Goal: Task Accomplishment & Management: Manage account settings

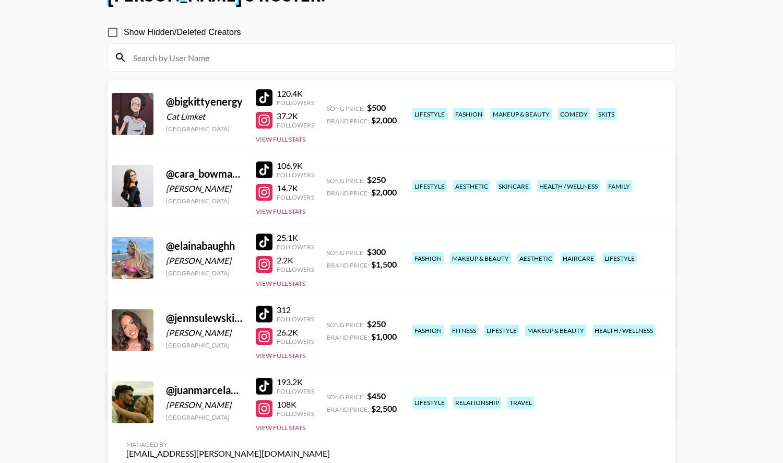
scroll to position [68, 0]
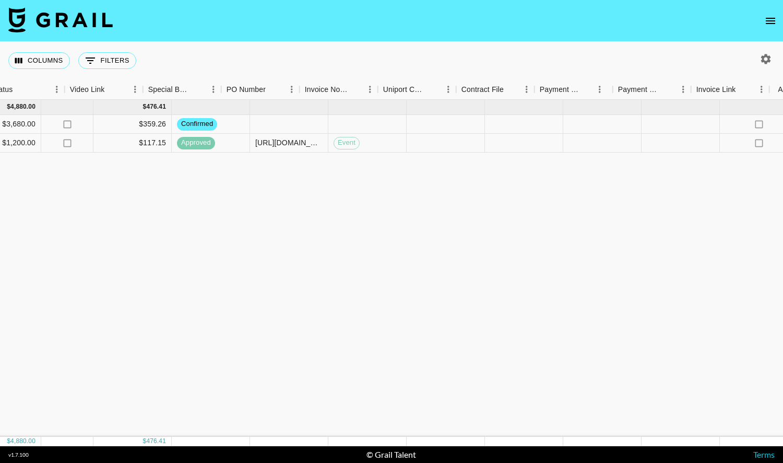
scroll to position [0, 950]
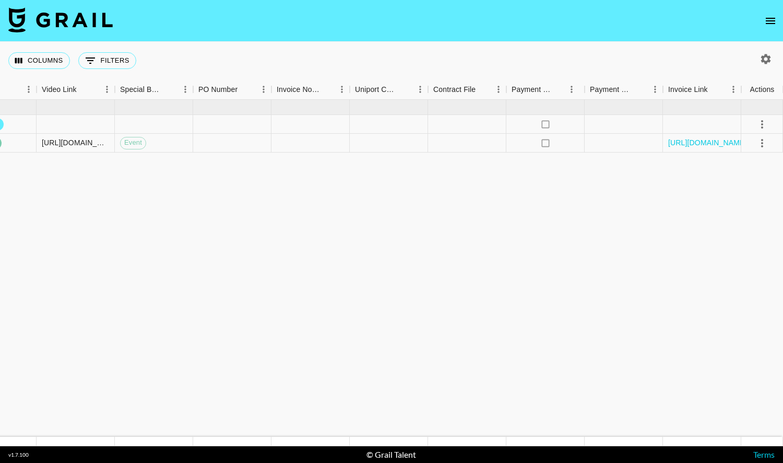
click at [768, 16] on icon "open drawer" at bounding box center [770, 21] width 13 height 13
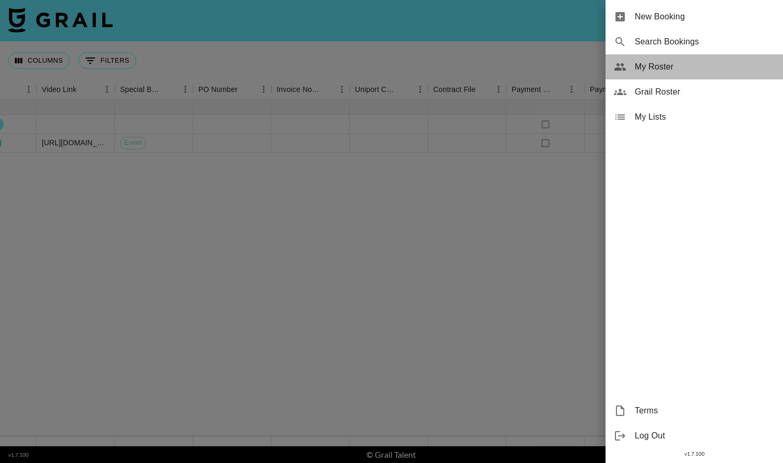
click at [698, 68] on span "My Roster" at bounding box center [705, 67] width 140 height 13
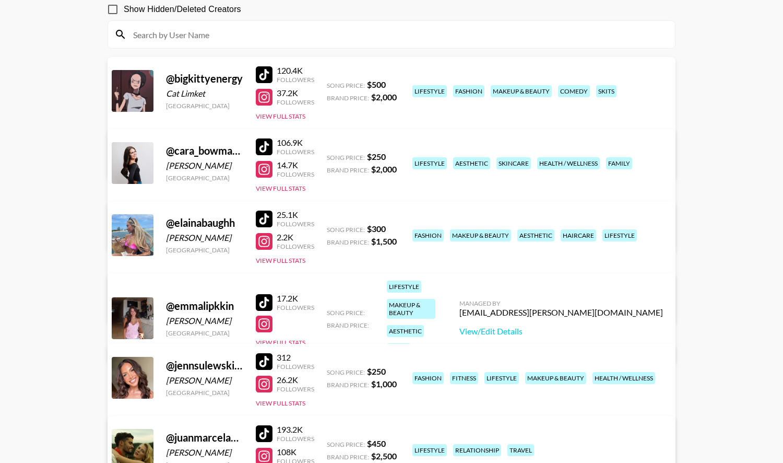
scroll to position [193, 0]
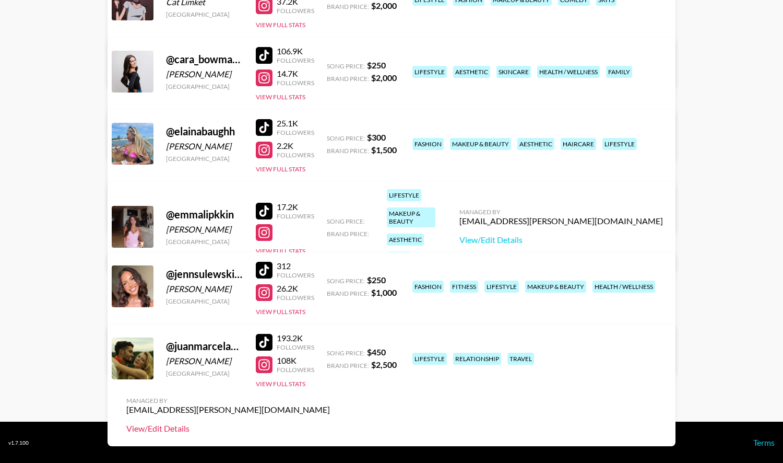
click at [330, 423] on link "View/Edit Details" at bounding box center [228, 428] width 204 height 10
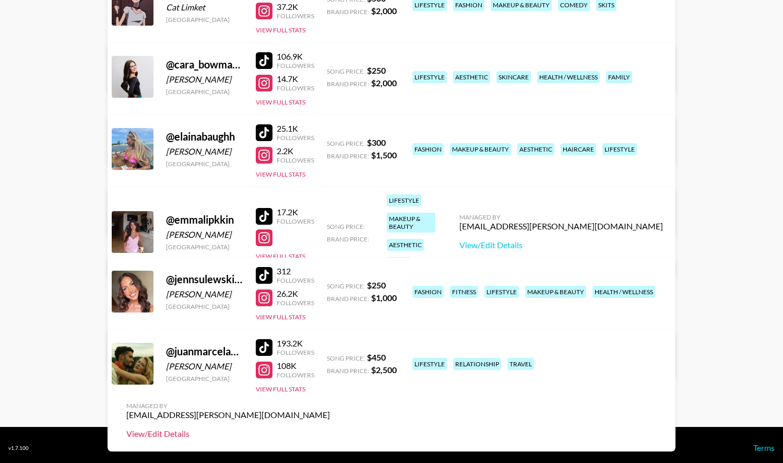
scroll to position [191, 0]
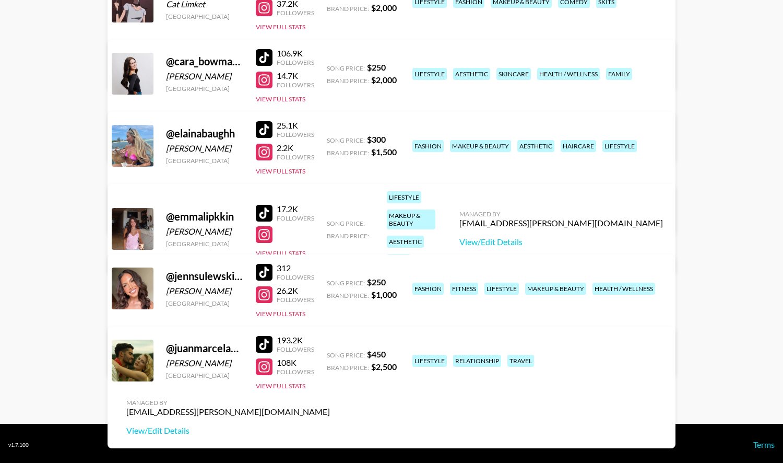
click at [122, 369] on div at bounding box center [133, 360] width 42 height 42
click at [187, 349] on div "@ juanmarcelandrhylan" at bounding box center [204, 347] width 77 height 13
click at [286, 385] on button "View Full Stats" at bounding box center [281, 386] width 50 height 8
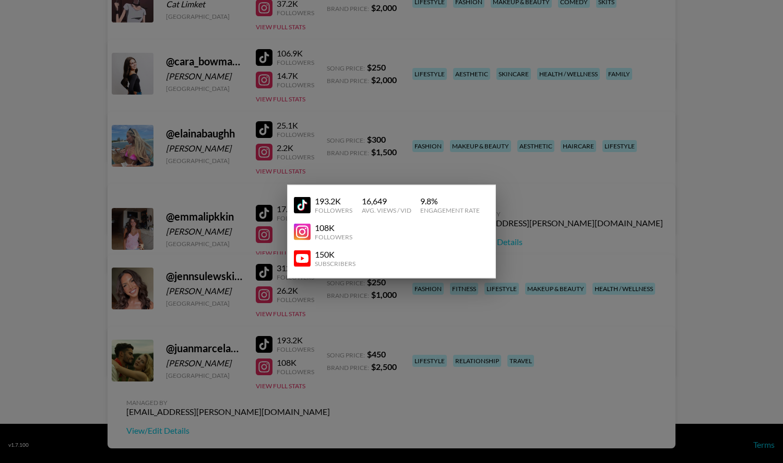
click at [305, 228] on img at bounding box center [302, 231] width 17 height 17
click at [473, 335] on div at bounding box center [391, 231] width 783 height 463
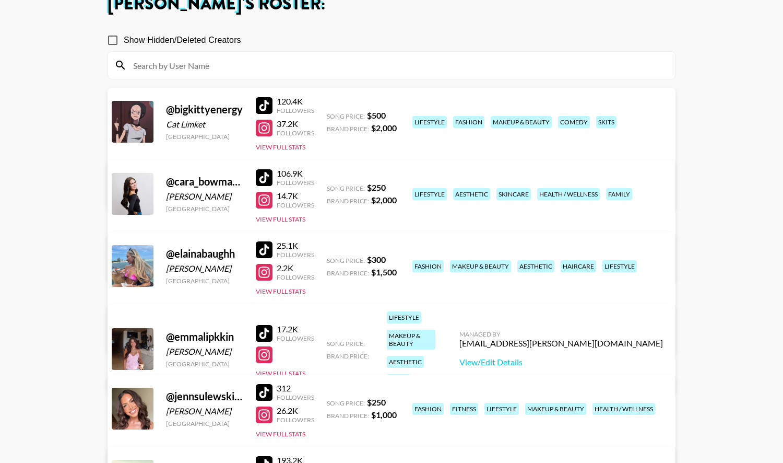
scroll to position [0, 0]
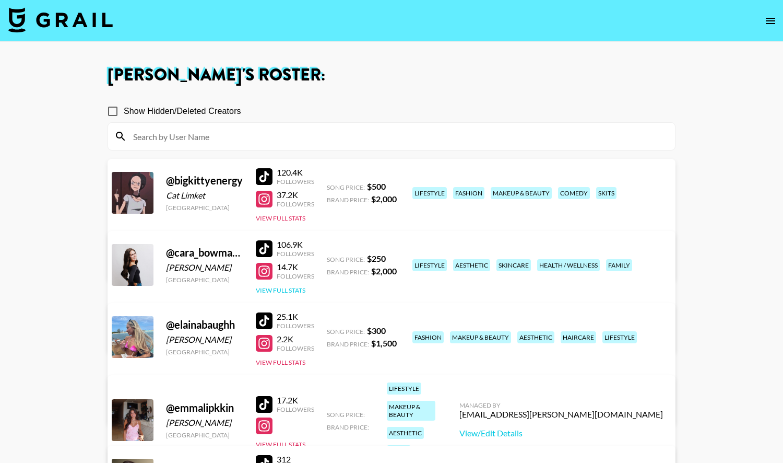
click at [303, 286] on button "View Full Stats" at bounding box center [281, 290] width 50 height 8
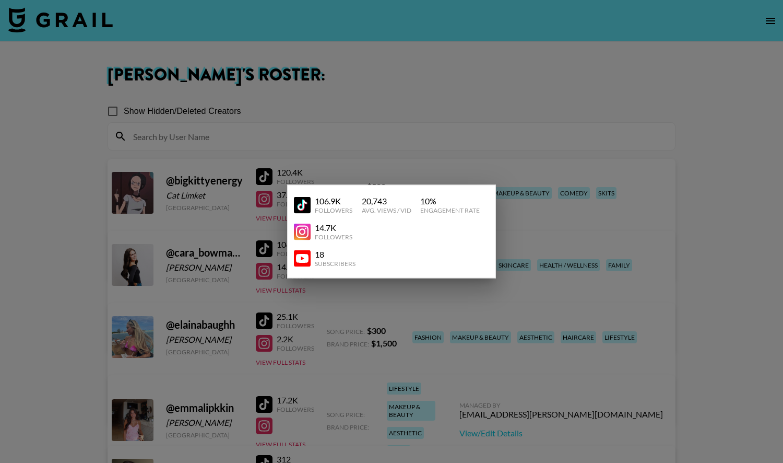
click at [348, 300] on div at bounding box center [391, 231] width 783 height 463
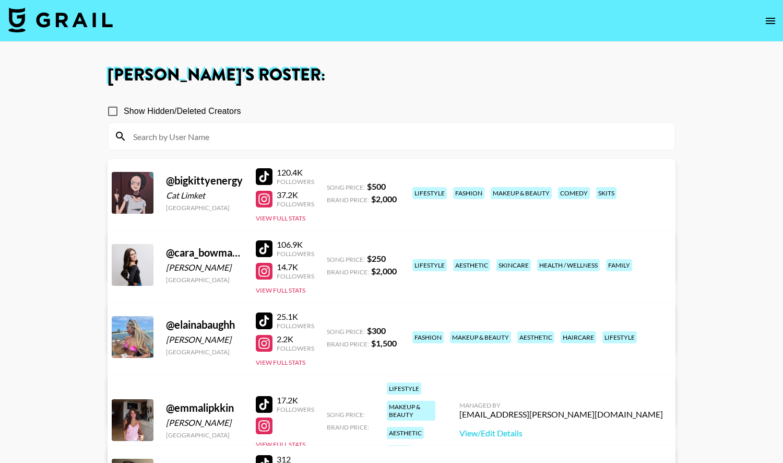
click at [330, 329] on link "View/Edit Details" at bounding box center [228, 334] width 204 height 10
click at [295, 213] on div "120.4K Followers 37.2K Followers View Full Stats" at bounding box center [285, 193] width 58 height 60
click at [296, 217] on button "View Full Stats" at bounding box center [281, 218] width 50 height 8
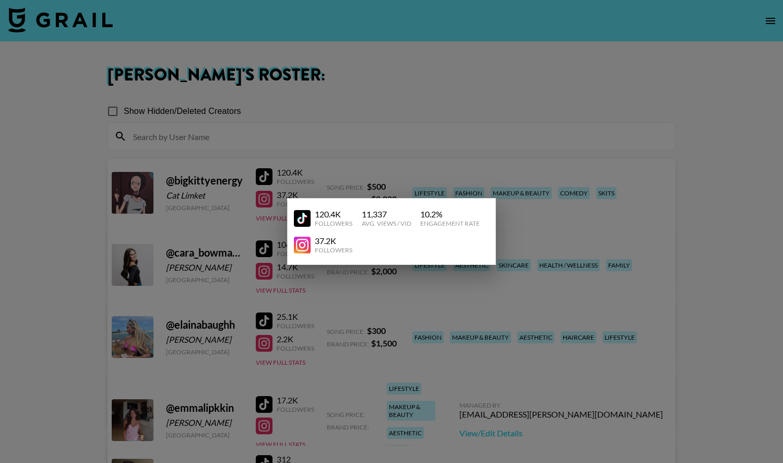
click at [762, 340] on div at bounding box center [391, 231] width 783 height 463
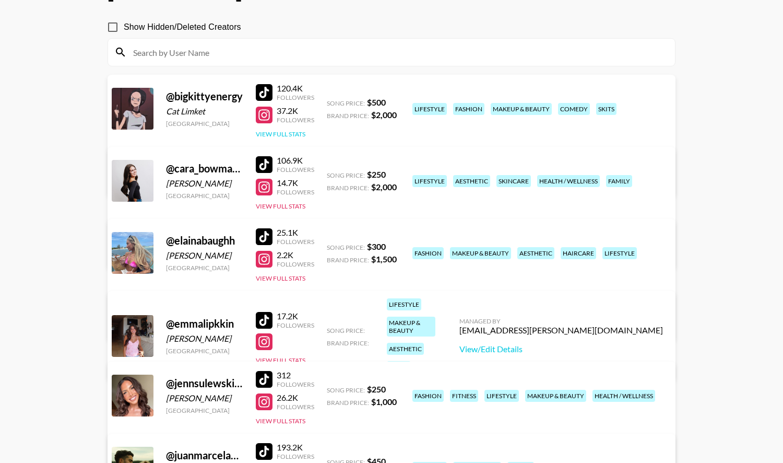
scroll to position [63, 0]
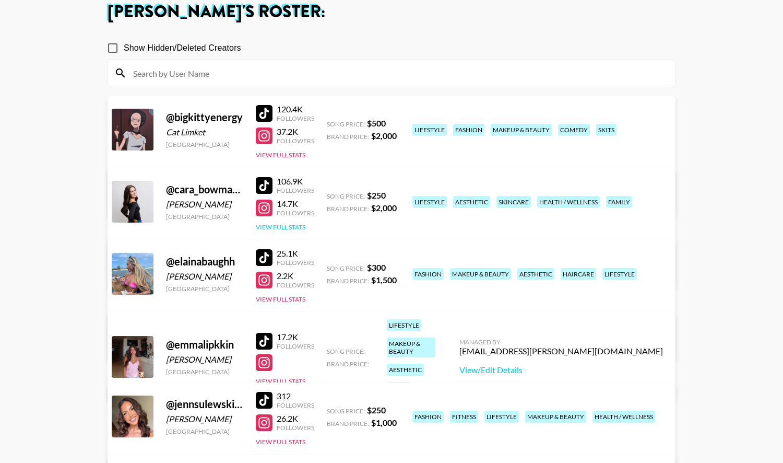
click at [305, 229] on button "View Full Stats" at bounding box center [281, 227] width 50 height 8
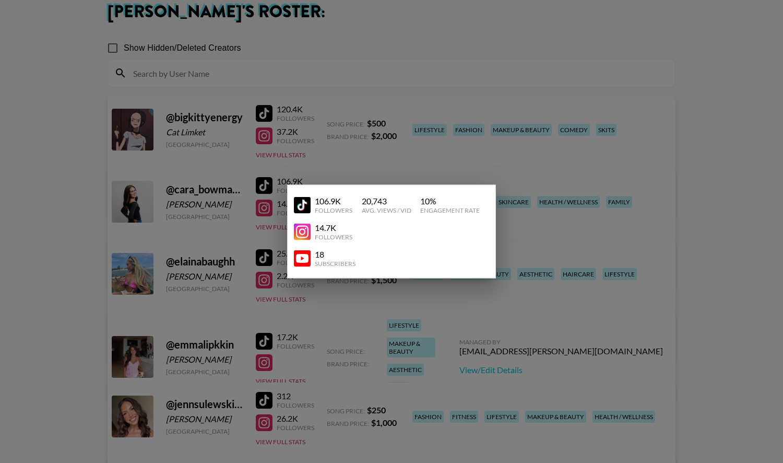
click at [434, 345] on div at bounding box center [391, 231] width 783 height 463
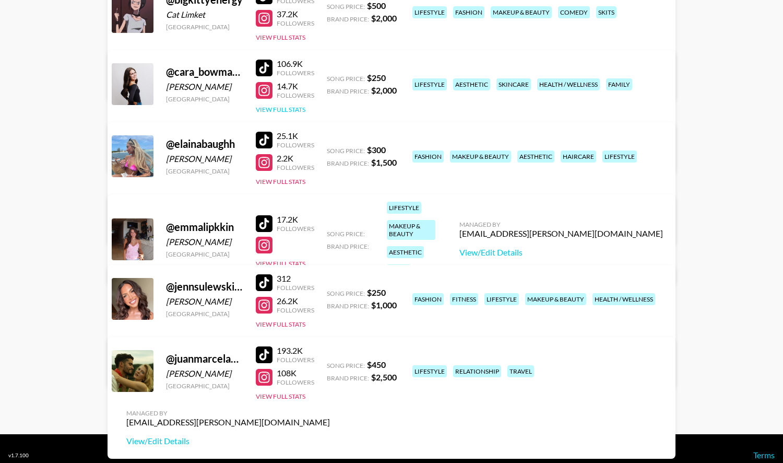
scroll to position [193, 0]
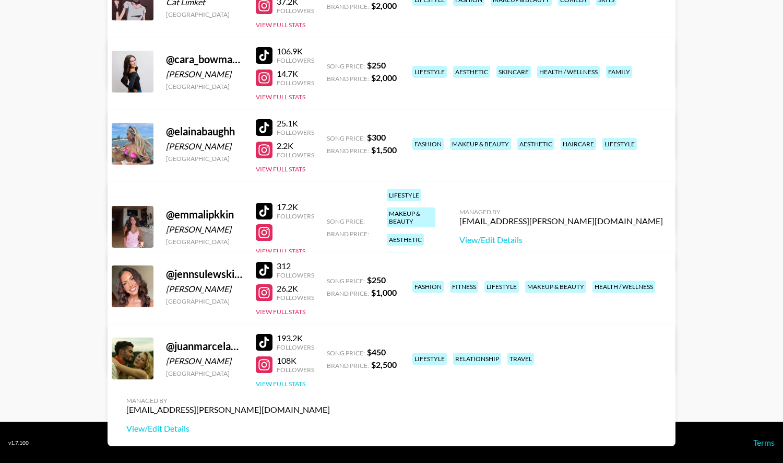
click at [296, 380] on button "View Full Stats" at bounding box center [281, 384] width 50 height 8
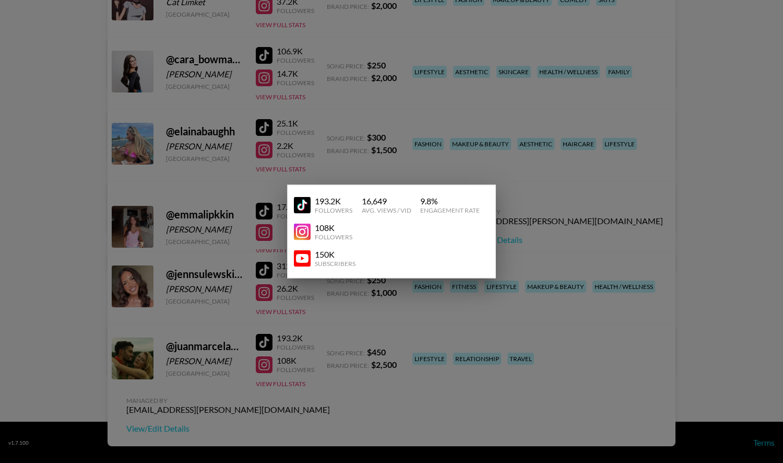
click at [345, 372] on div at bounding box center [391, 231] width 783 height 463
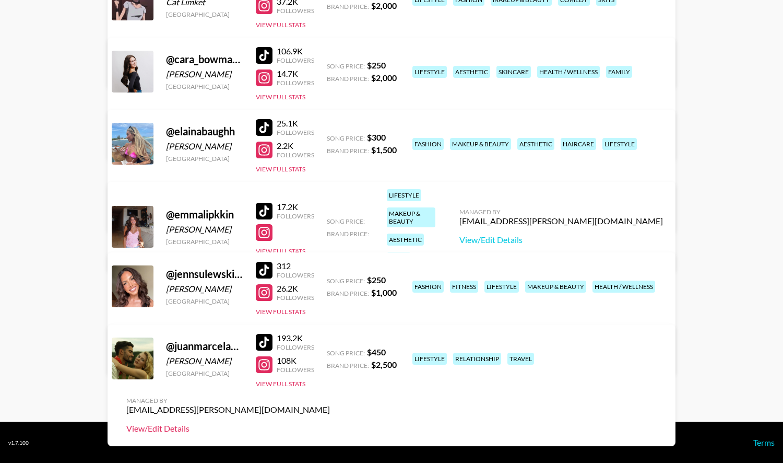
click at [330, 423] on link "View/Edit Details" at bounding box center [228, 428] width 204 height 10
click at [291, 168] on button "View Full Stats" at bounding box center [281, 169] width 50 height 8
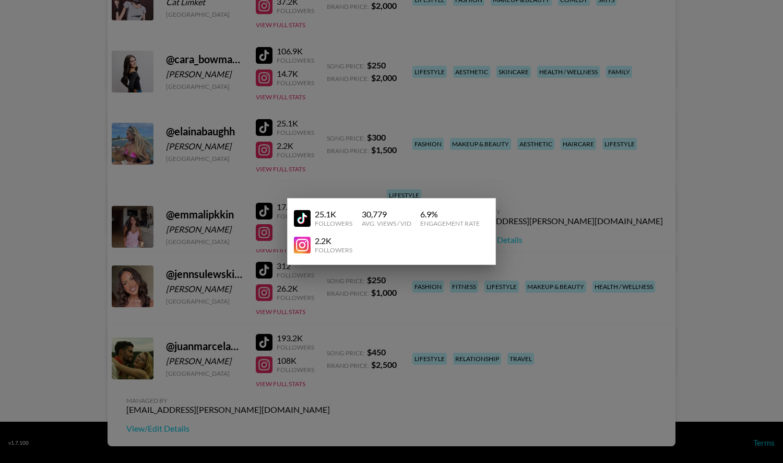
click at [502, 349] on div at bounding box center [391, 231] width 783 height 463
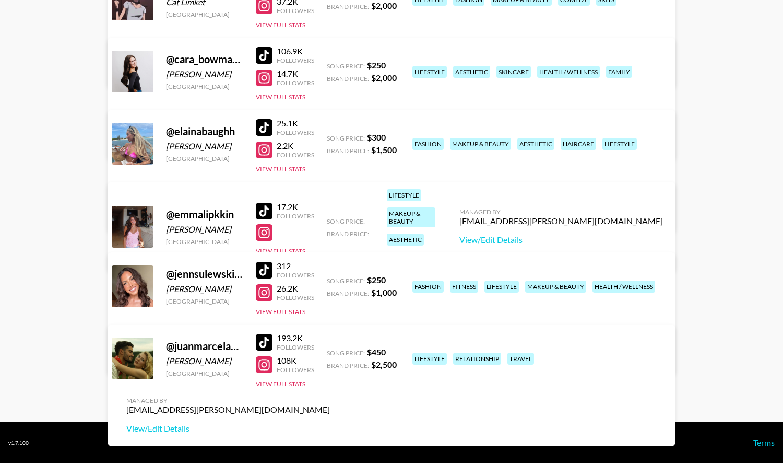
click at [330, 208] on link "View/Edit Details" at bounding box center [228, 213] width 204 height 10
click at [281, 234] on div "17.2K Followers View Full Stats" at bounding box center [285, 226] width 58 height 58
click at [281, 247] on button "View Full Stats" at bounding box center [281, 251] width 50 height 8
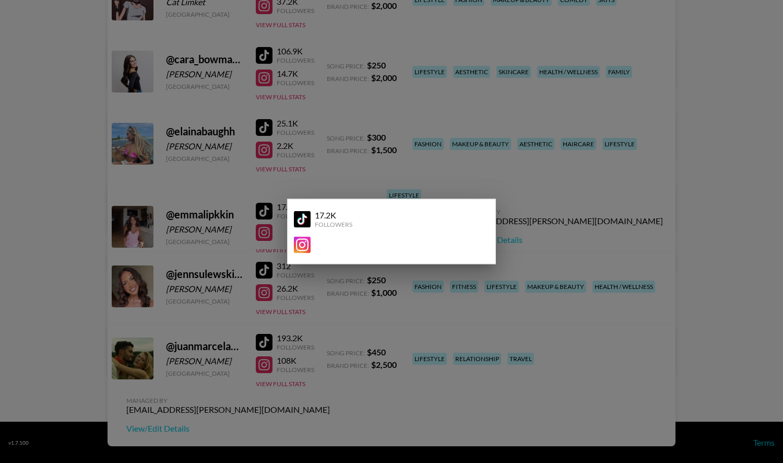
click at [270, 232] on div at bounding box center [391, 231] width 783 height 463
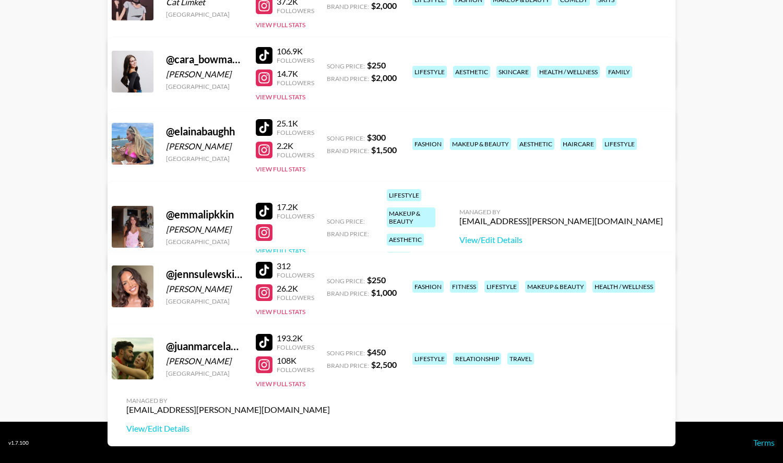
click at [288, 247] on button "View Full Stats" at bounding box center [281, 251] width 50 height 8
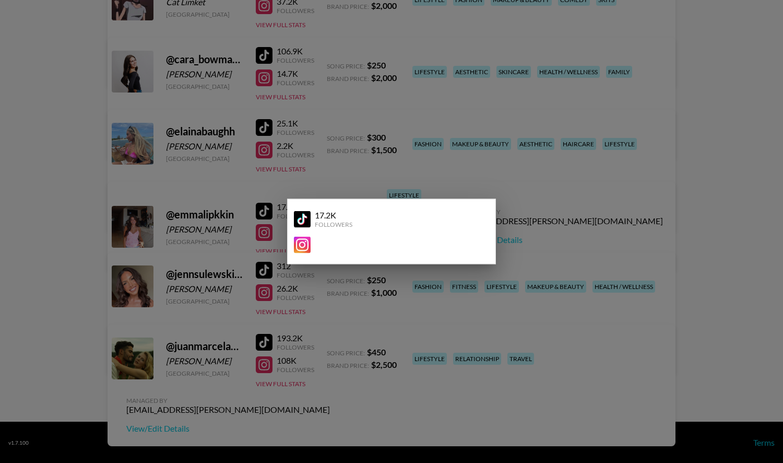
click at [241, 227] on div at bounding box center [391, 231] width 783 height 463
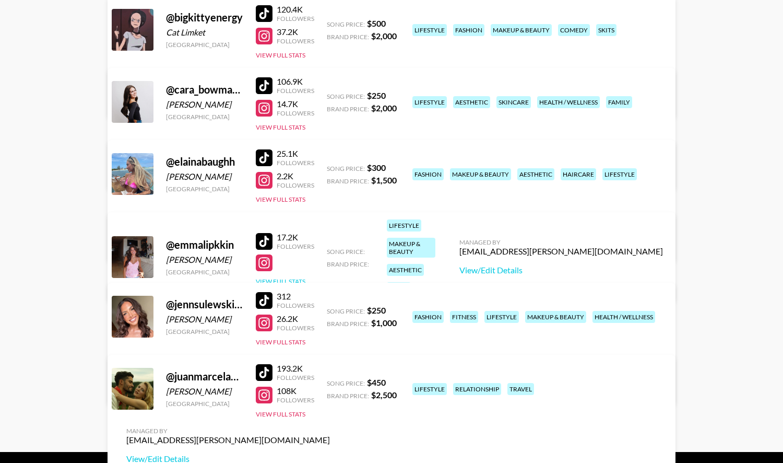
scroll to position [147, 0]
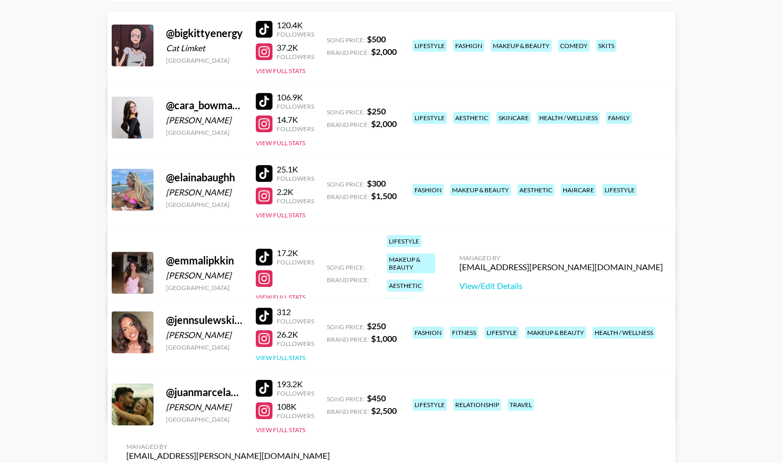
click at [279, 353] on button "View Full Stats" at bounding box center [281, 357] width 50 height 8
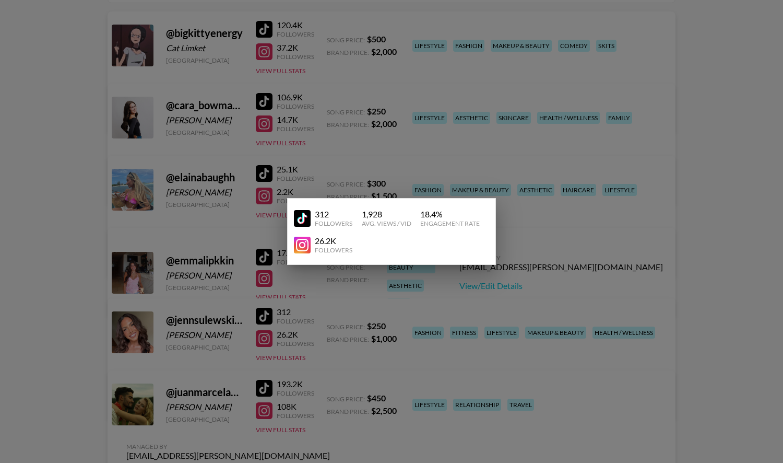
click at [299, 357] on div at bounding box center [391, 231] width 783 height 463
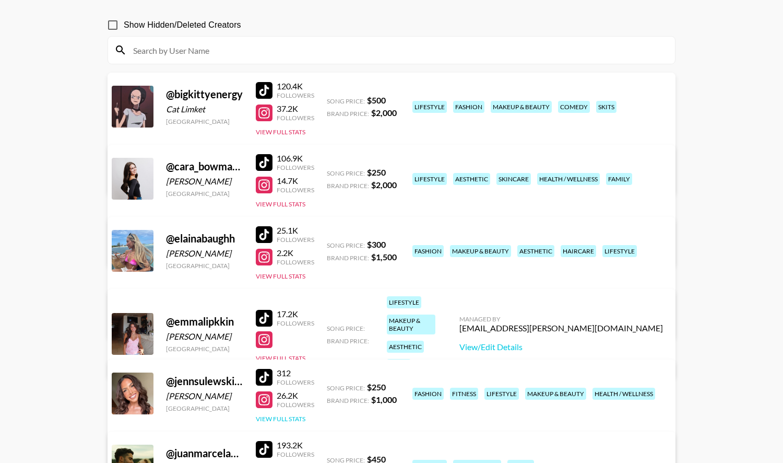
scroll to position [85, 0]
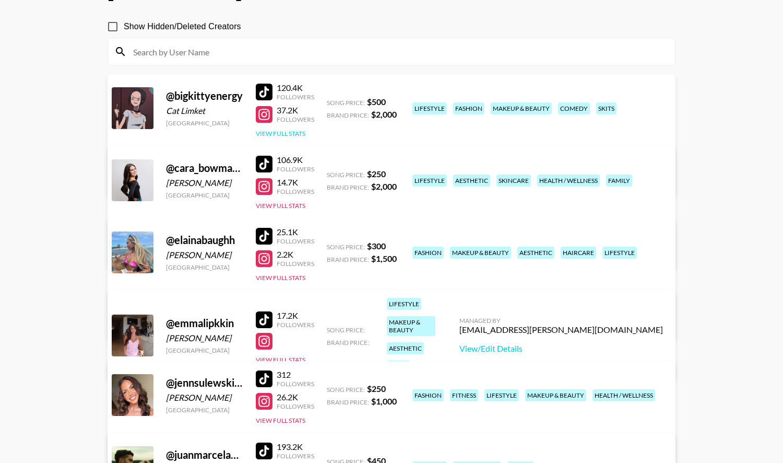
click at [289, 131] on button "View Full Stats" at bounding box center [281, 133] width 50 height 8
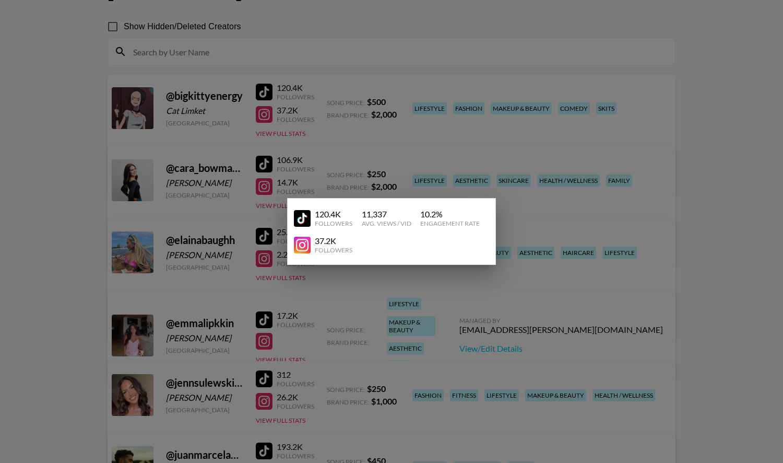
click at [621, 117] on div at bounding box center [391, 231] width 783 height 463
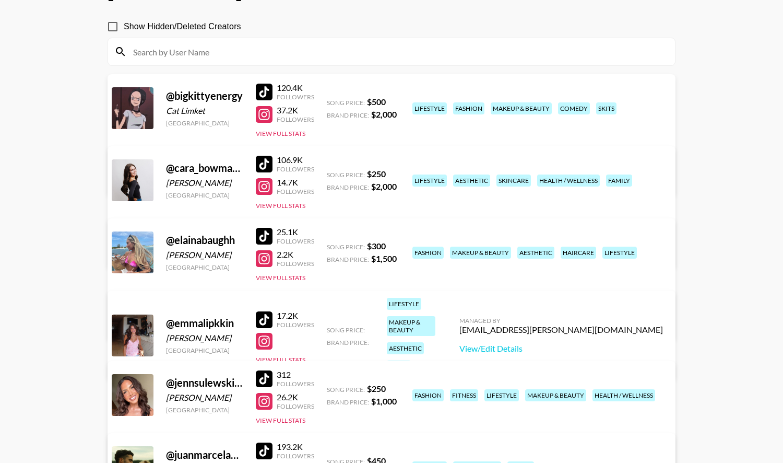
click at [338, 138] on div "Managed By alyx.wilson@grail-talent.com View/Edit Details" at bounding box center [228, 165] width 220 height 54
click at [330, 173] on link "View/Edit Details" at bounding box center [228, 178] width 204 height 10
click at [276, 274] on button "View Full Stats" at bounding box center [281, 278] width 50 height 8
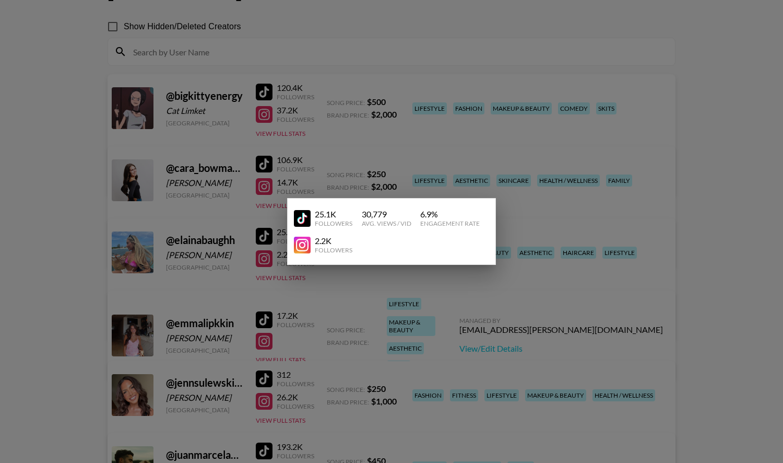
click at [355, 361] on div at bounding box center [391, 231] width 783 height 463
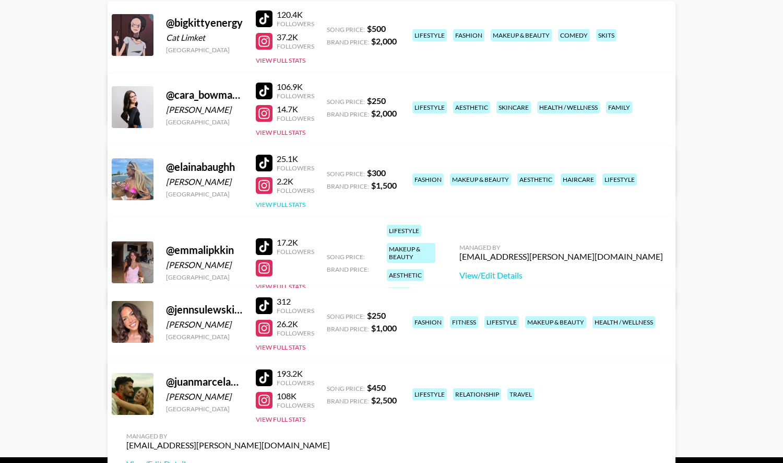
scroll to position [168, 0]
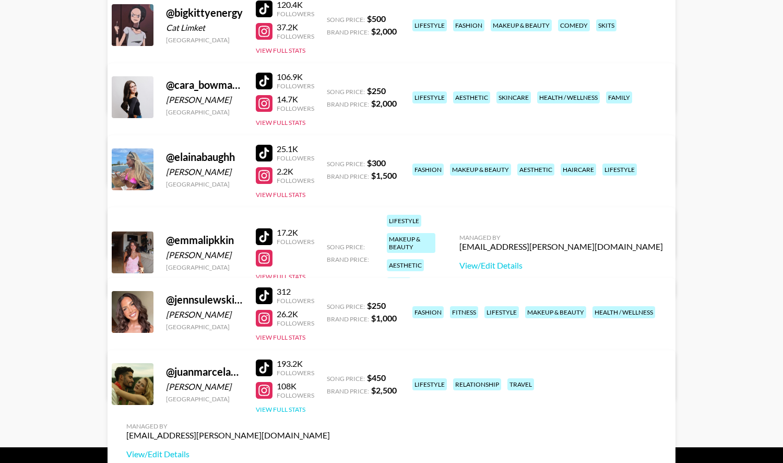
click at [302, 406] on button "View Full Stats" at bounding box center [281, 409] width 50 height 8
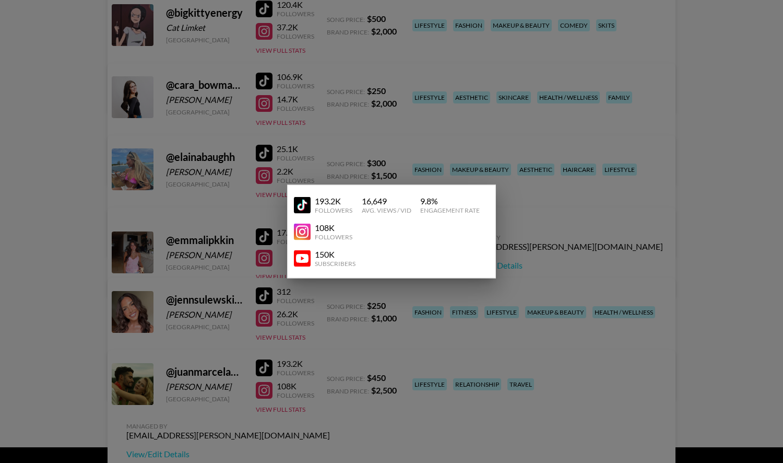
click at [352, 407] on div at bounding box center [391, 231] width 783 height 463
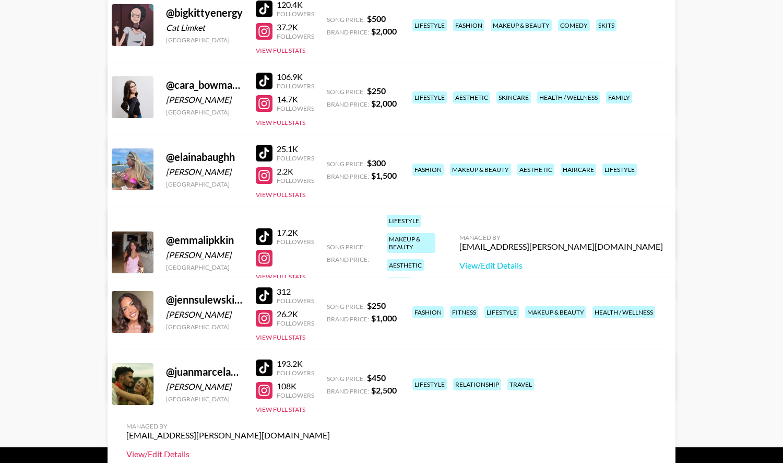
click at [330, 448] on link "View/Edit Details" at bounding box center [228, 453] width 204 height 10
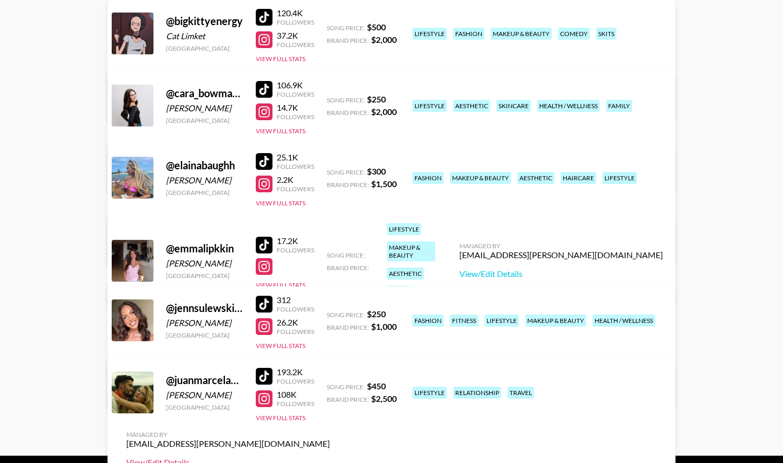
scroll to position [158, 0]
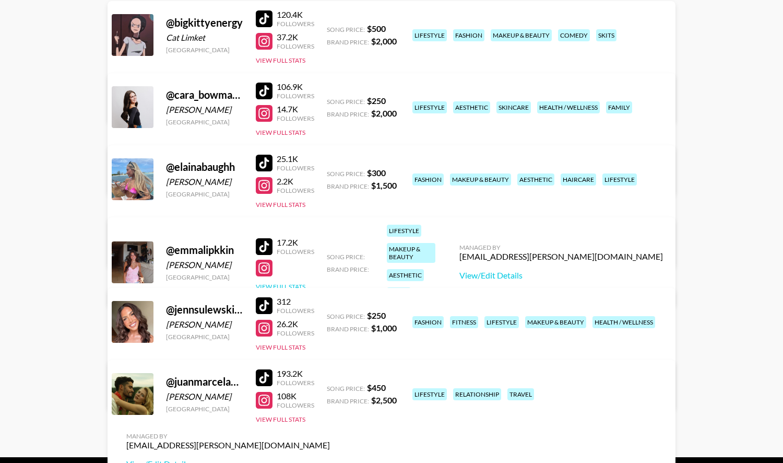
click at [292, 282] on button "View Full Stats" at bounding box center [281, 286] width 50 height 8
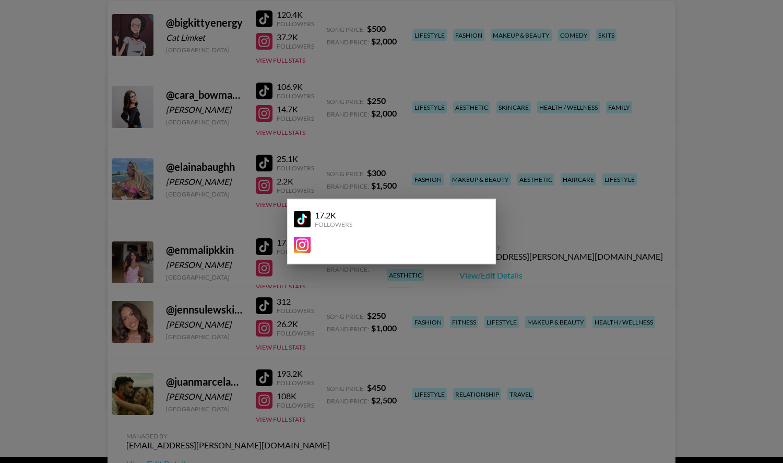
click at [347, 281] on div at bounding box center [391, 231] width 783 height 463
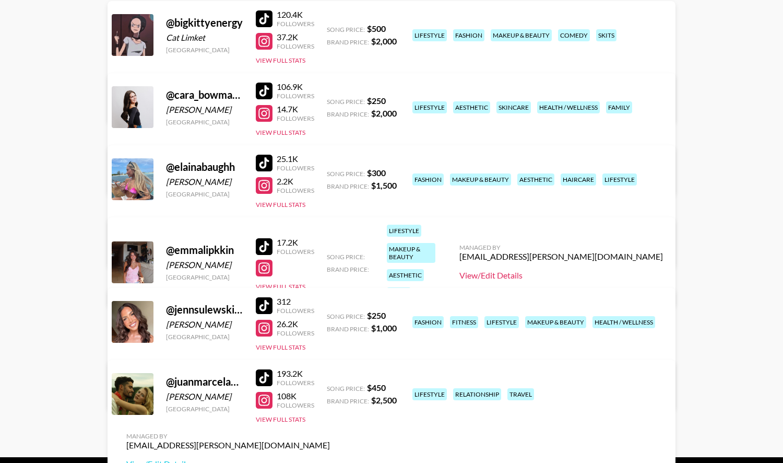
click at [611, 270] on link "View/Edit Details" at bounding box center [561, 275] width 204 height 10
click at [330, 244] on link "View/Edit Details" at bounding box center [228, 249] width 204 height 10
click at [609, 270] on link "View/Edit Details" at bounding box center [561, 275] width 204 height 10
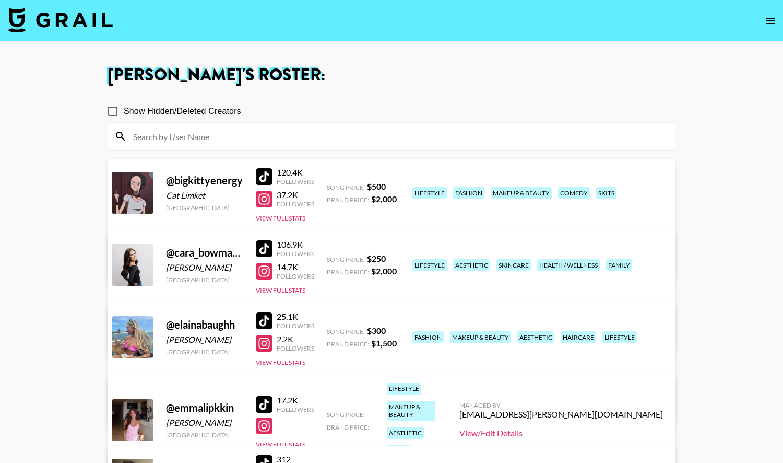
scroll to position [193, 0]
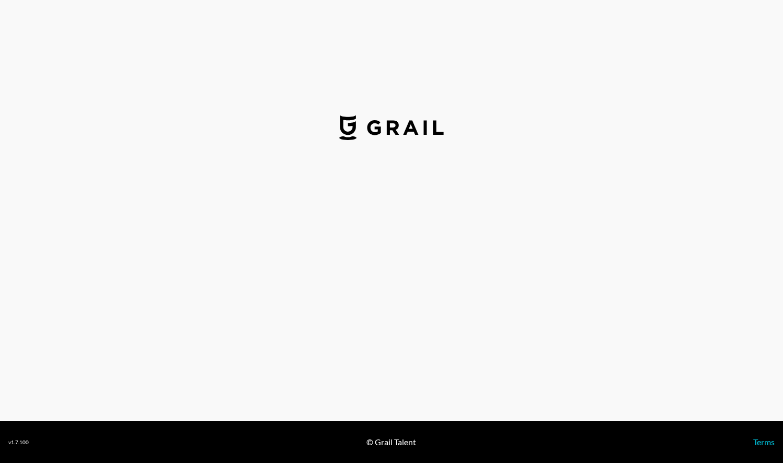
select select "USD"
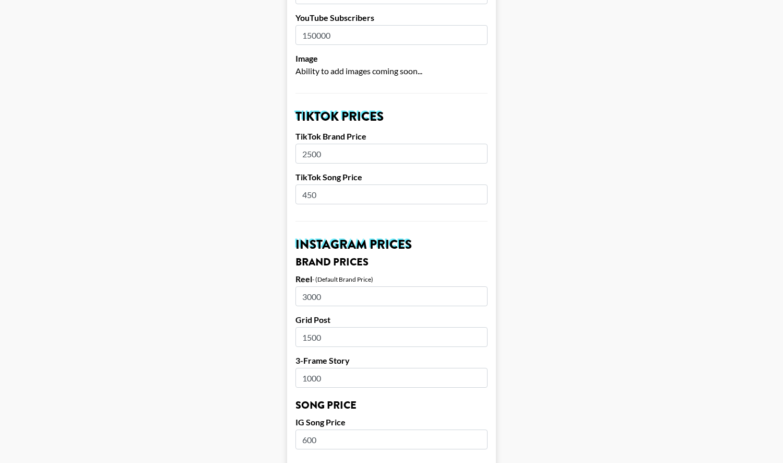
scroll to position [294, 0]
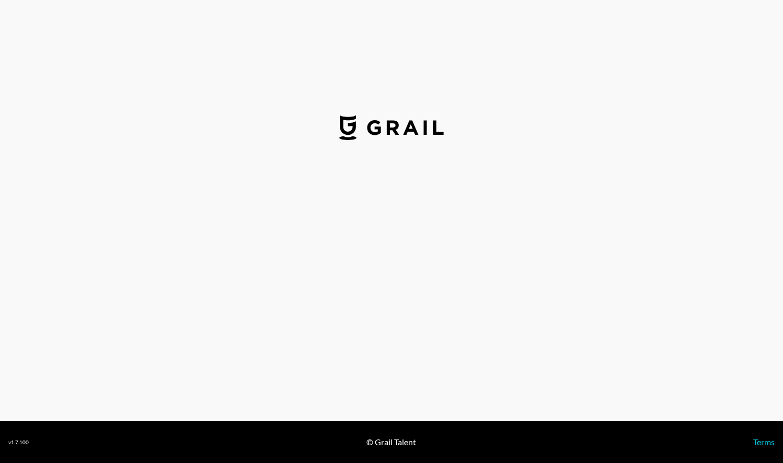
select select "USD"
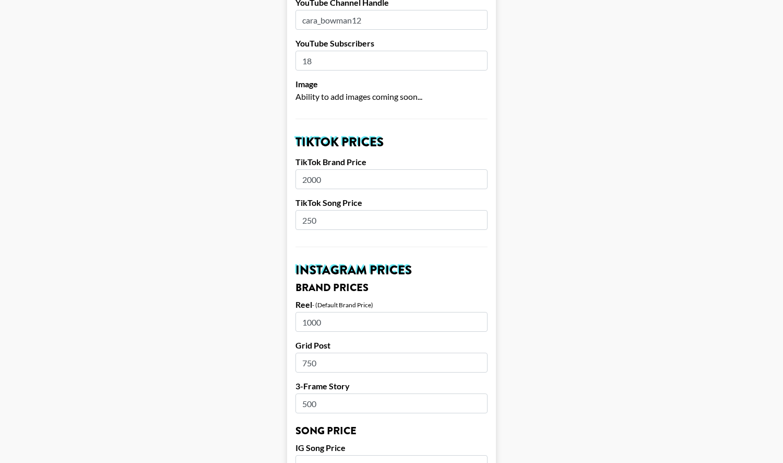
scroll to position [268, 0]
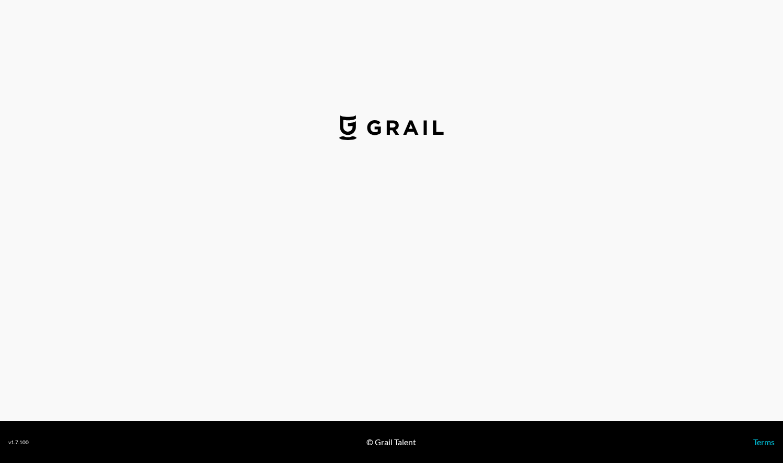
select select "USD"
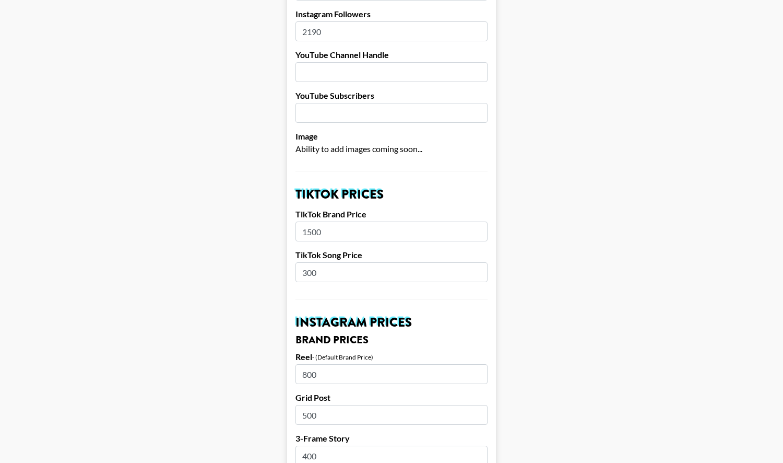
scroll to position [216, 0]
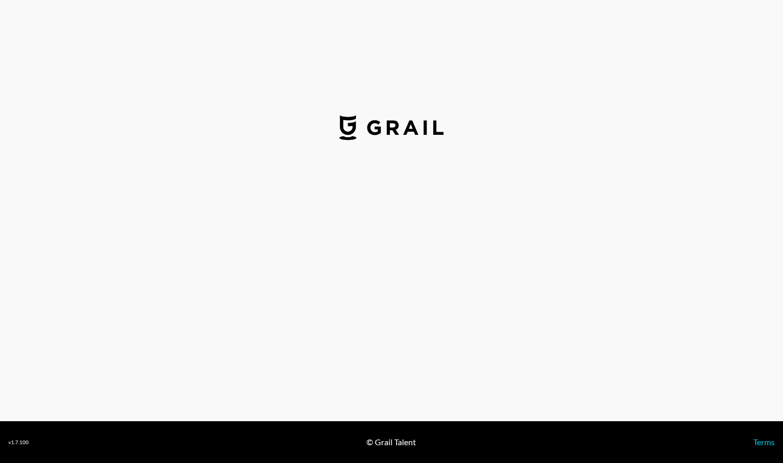
select select "USD"
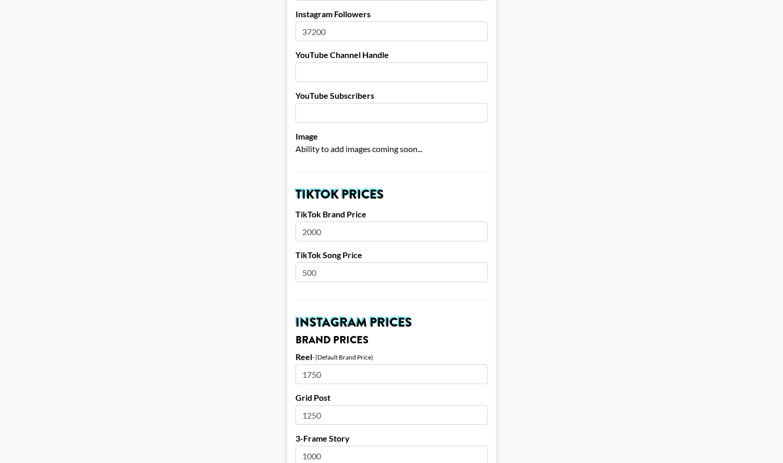
scroll to position [217, 0]
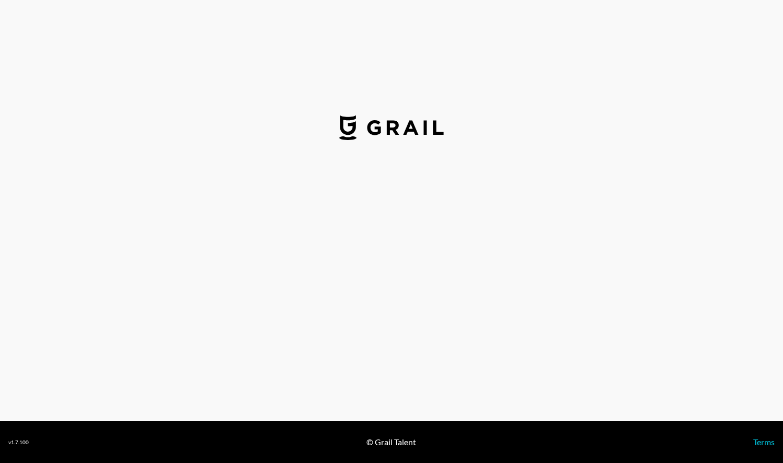
select select "USD"
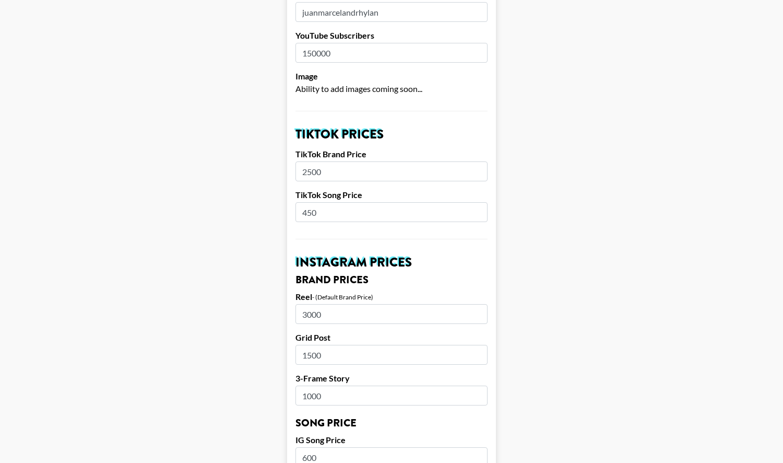
scroll to position [277, 0]
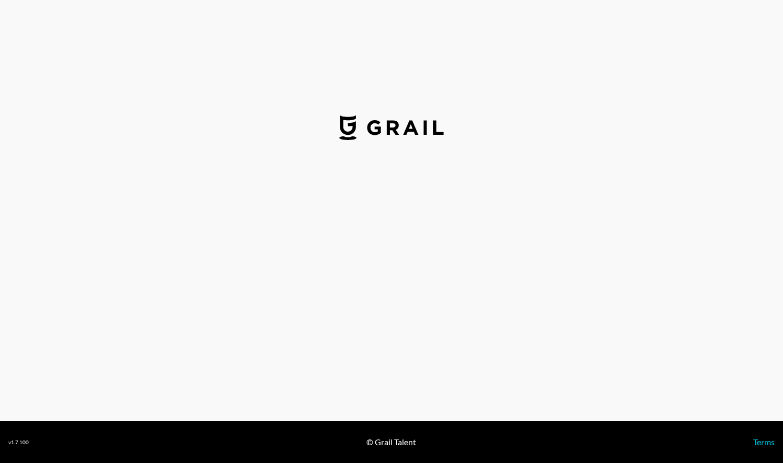
select select "USD"
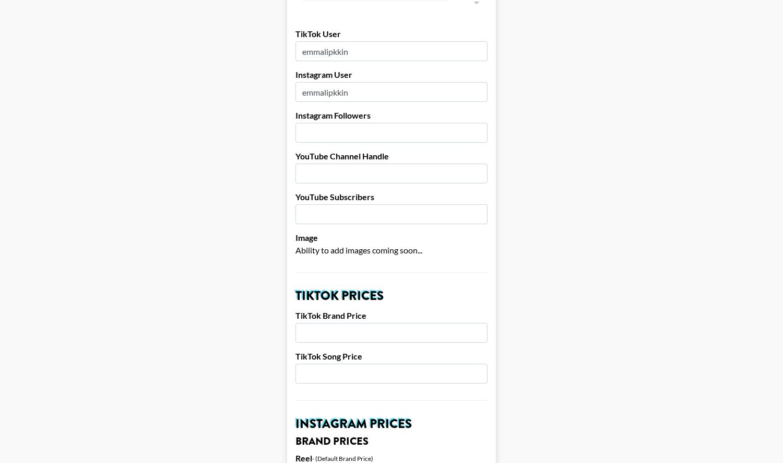
click at [364, 324] on input "number" at bounding box center [391, 333] width 192 height 20
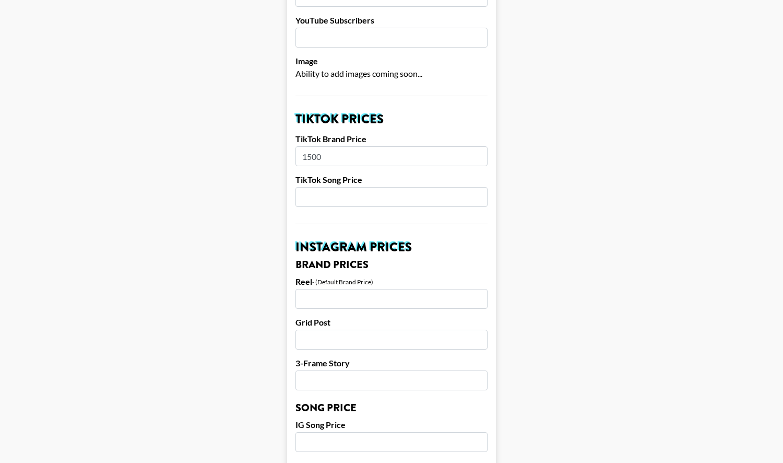
scroll to position [291, 0]
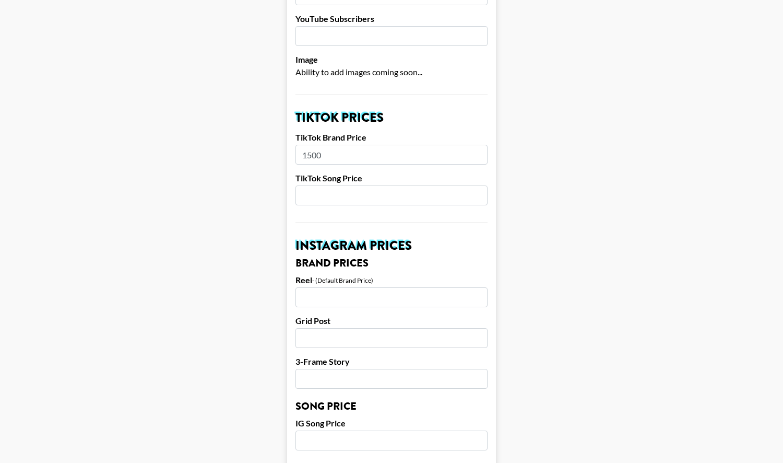
type input "1500"
click at [373, 287] on input "number" at bounding box center [391, 297] width 192 height 20
type input "800"
click at [385, 185] on input "number" at bounding box center [391, 195] width 192 height 20
click at [374, 189] on input "300" at bounding box center [391, 195] width 192 height 20
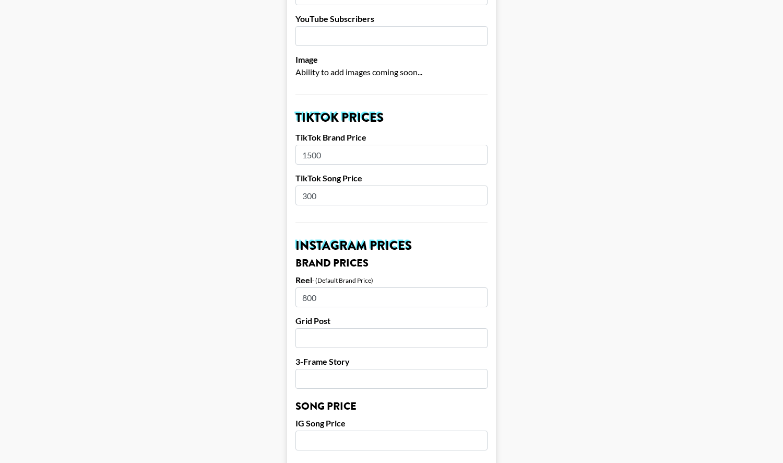
click at [374, 189] on input "300" at bounding box center [391, 195] width 192 height 20
click at [364, 185] on input "300" at bounding box center [391, 195] width 192 height 20
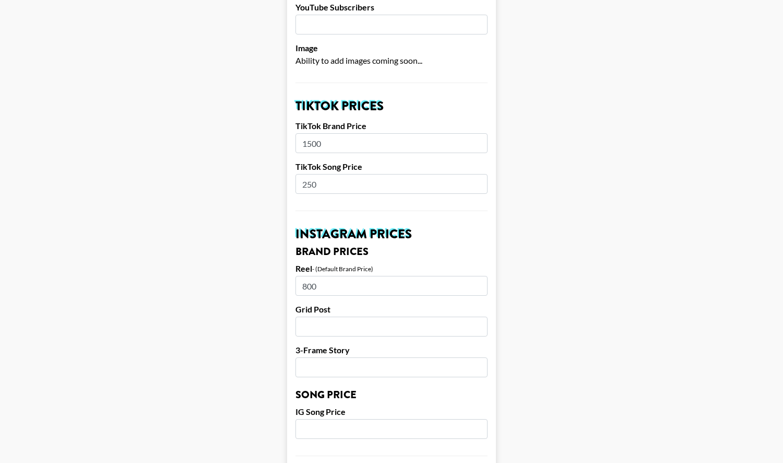
scroll to position [302, 0]
type input "250"
click at [550, 269] on main "Airtable ID: recWCnGnPGVZMAK2P Manager(s) alyx.wilson@grail-talent.com ​ TikTok…" at bounding box center [391, 413] width 766 height 1314
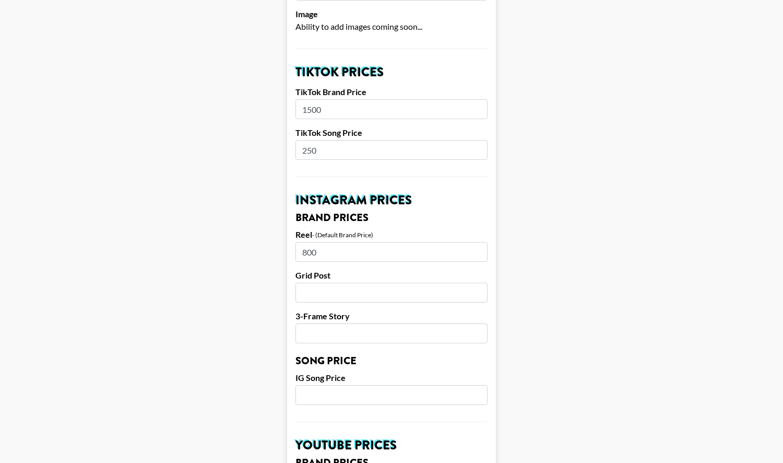
scroll to position [338, 0]
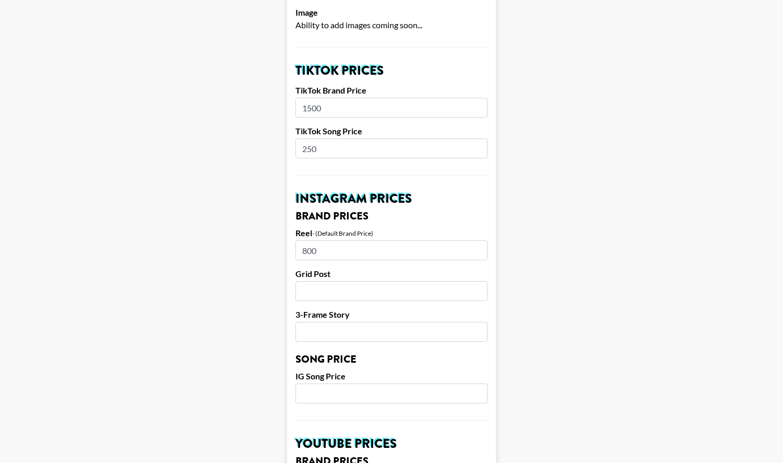
click at [435, 281] on input "number" at bounding box center [391, 291] width 192 height 20
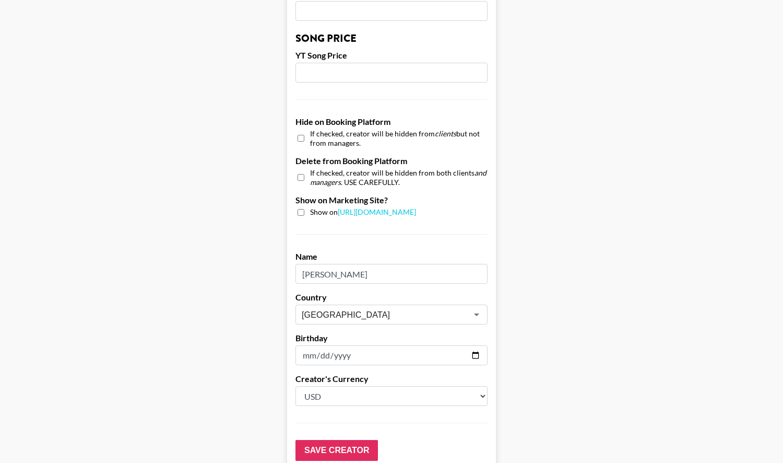
scroll to position [952, 0]
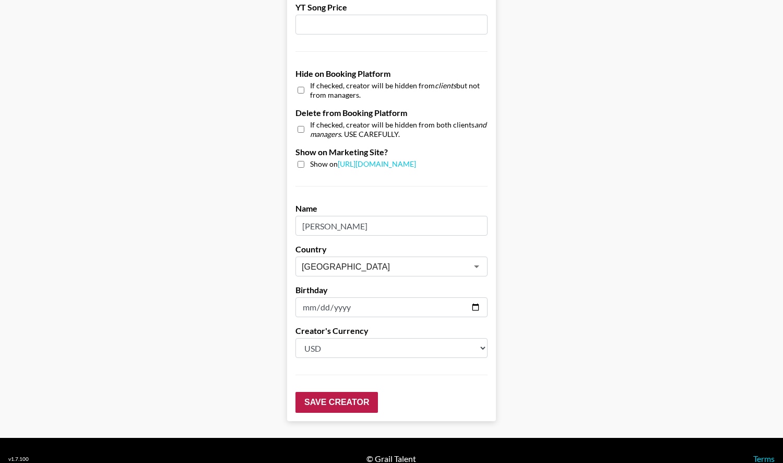
type input "500"
click at [362, 392] on input "Save Creator" at bounding box center [336, 402] width 82 height 21
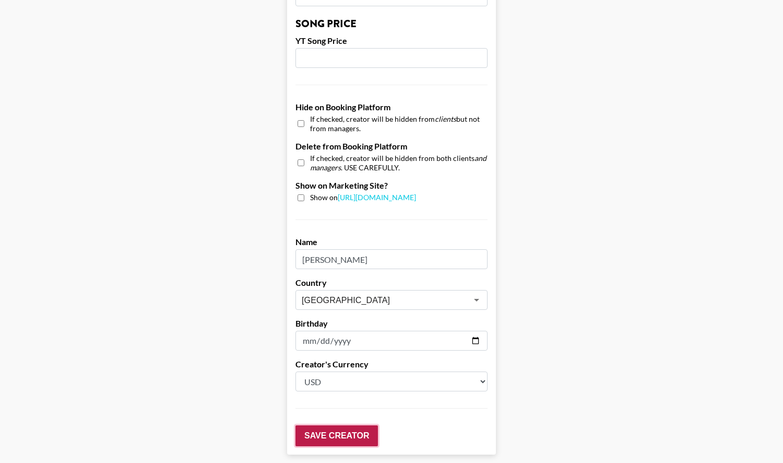
scroll to position [985, 0]
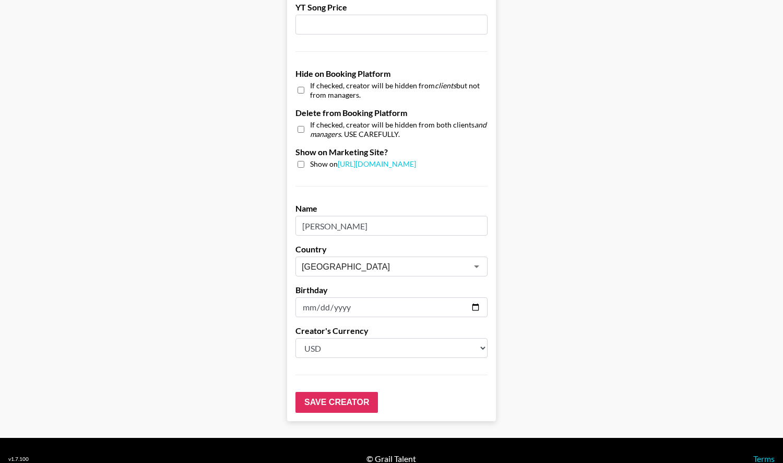
click at [303, 161] on input "checkbox" at bounding box center [301, 164] width 7 height 7
checkbox input "true"
click at [345, 392] on input "Save Creator" at bounding box center [336, 402] width 82 height 21
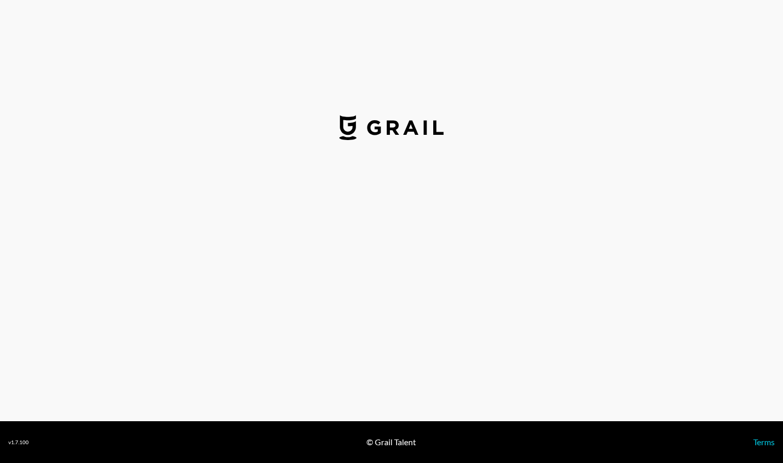
select select "USD"
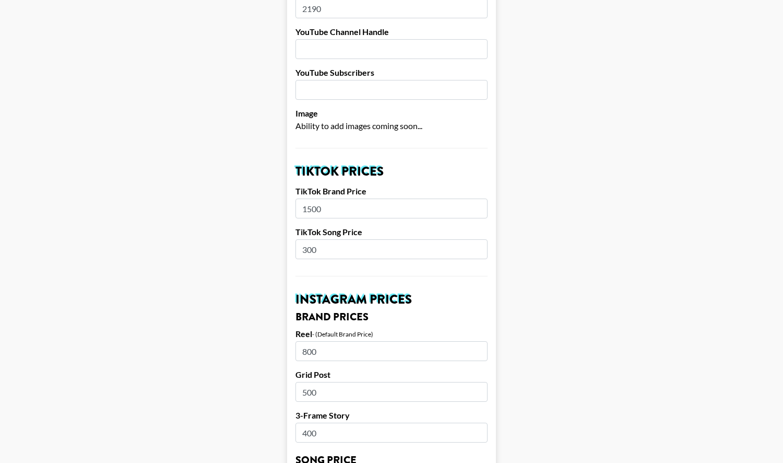
scroll to position [242, 0]
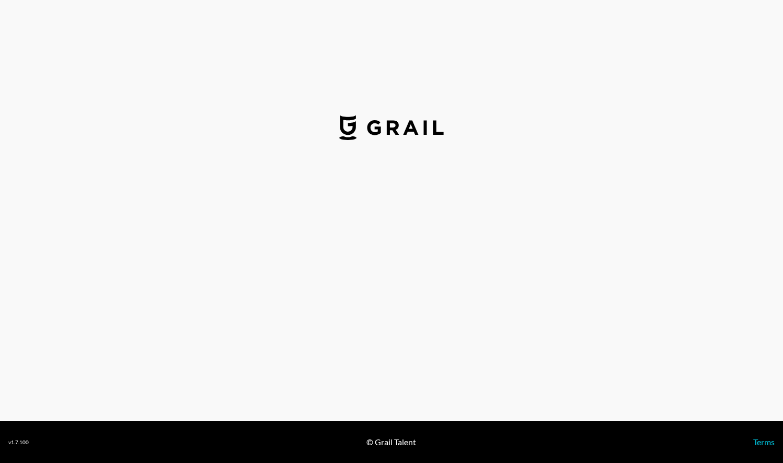
select select "USD"
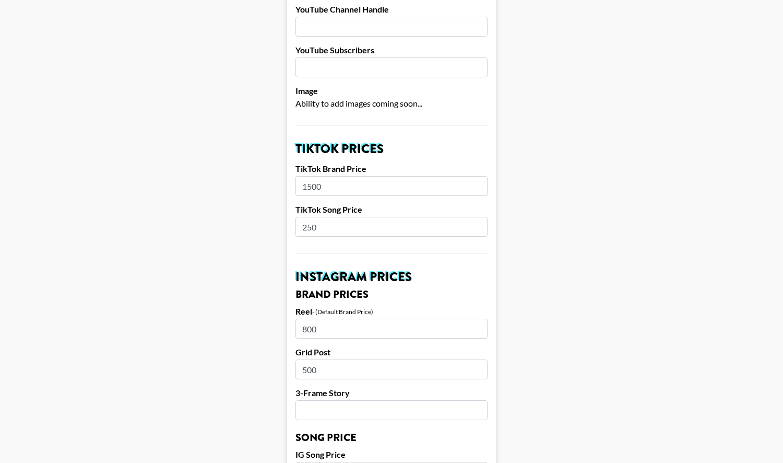
scroll to position [264, 0]
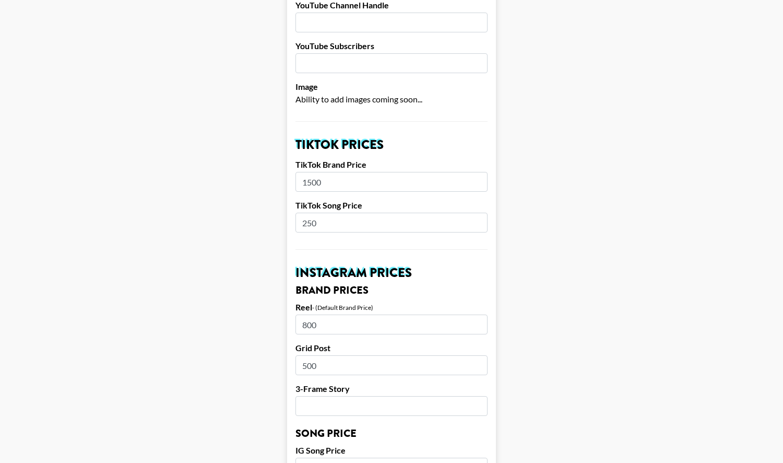
click at [367, 396] on input "number" at bounding box center [391, 406] width 192 height 20
type input "400"
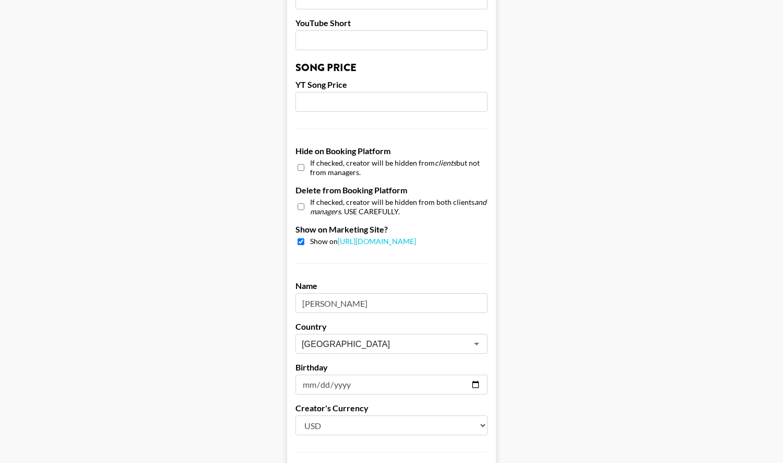
scroll to position [952, 0]
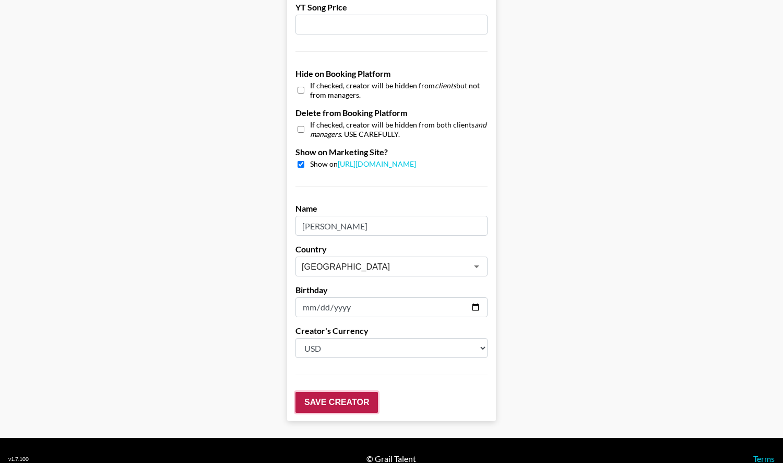
click at [333, 392] on input "Save Creator" at bounding box center [336, 402] width 82 height 21
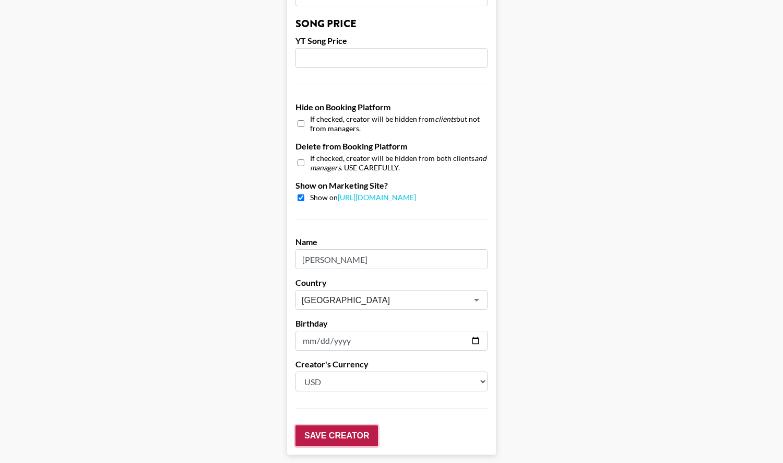
scroll to position [985, 0]
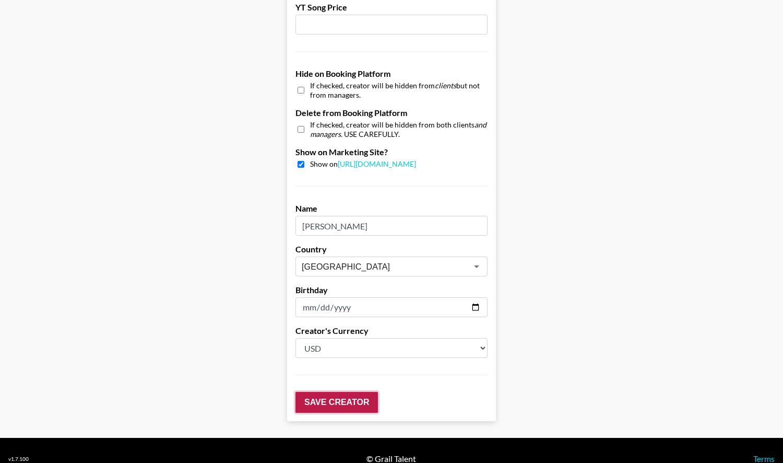
click at [333, 392] on input "Save Creator" at bounding box center [336, 402] width 82 height 21
